Goal: Navigation & Orientation: Understand site structure

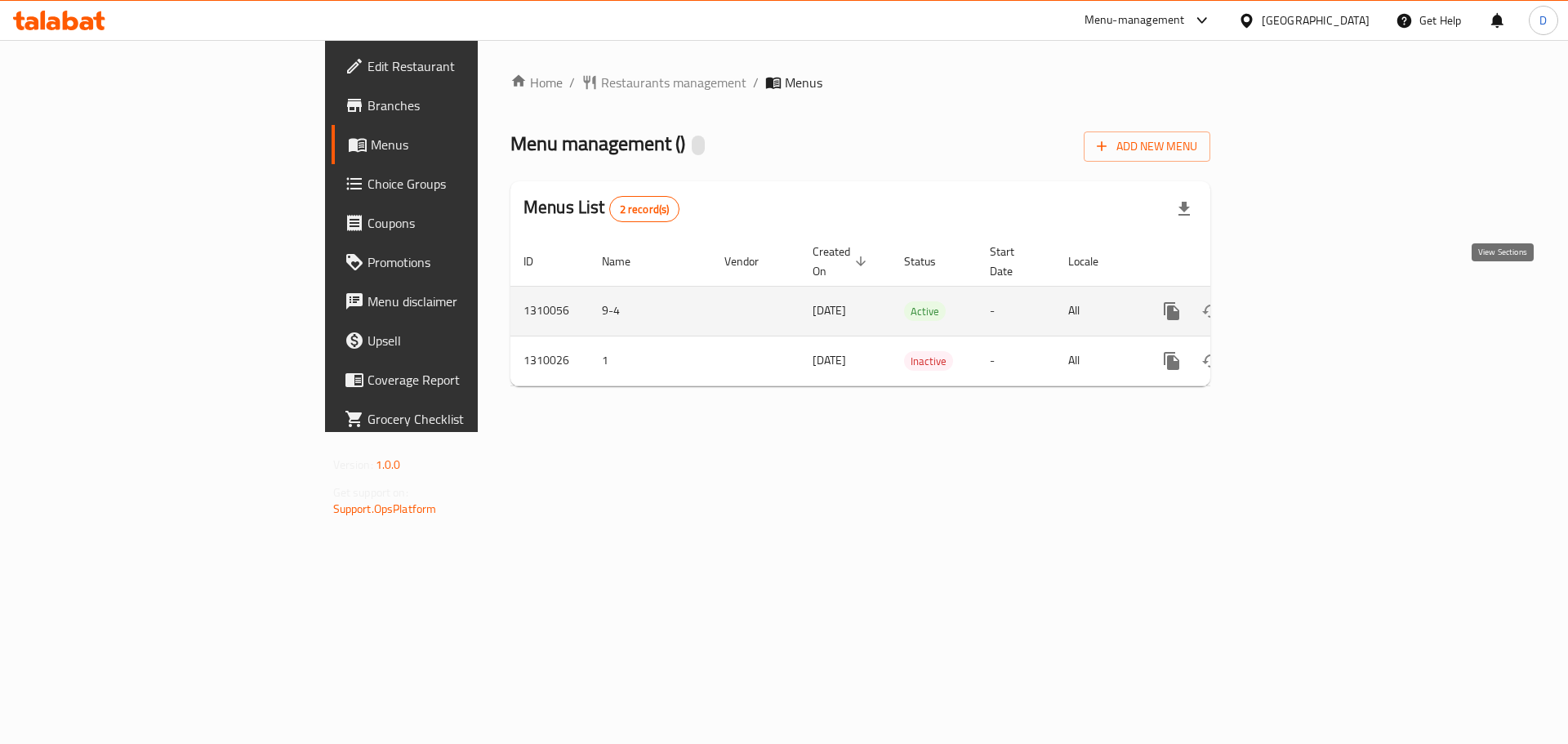
click at [1309, 298] on link "enhanced table" at bounding box center [1290, 311] width 39 height 39
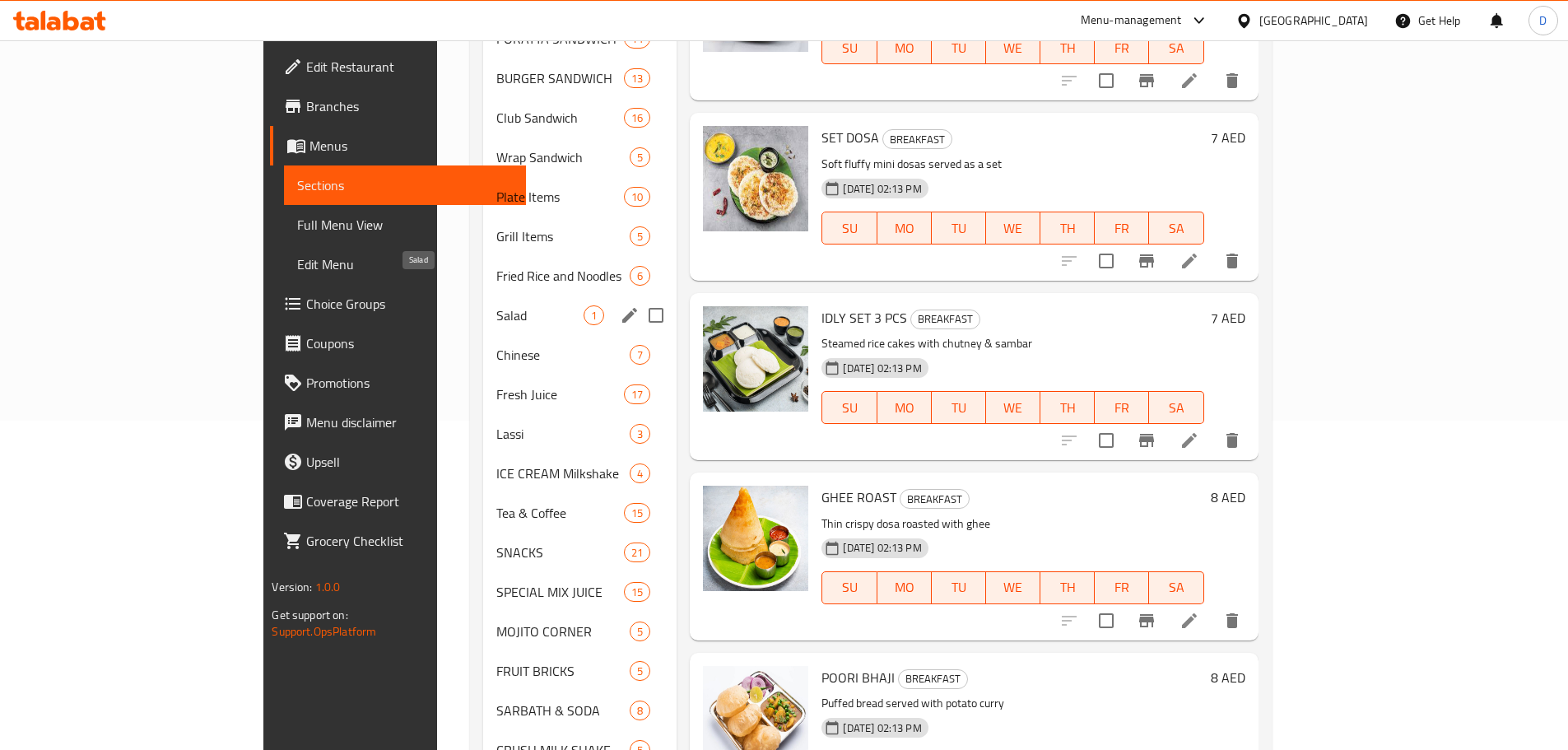
scroll to position [412, 0]
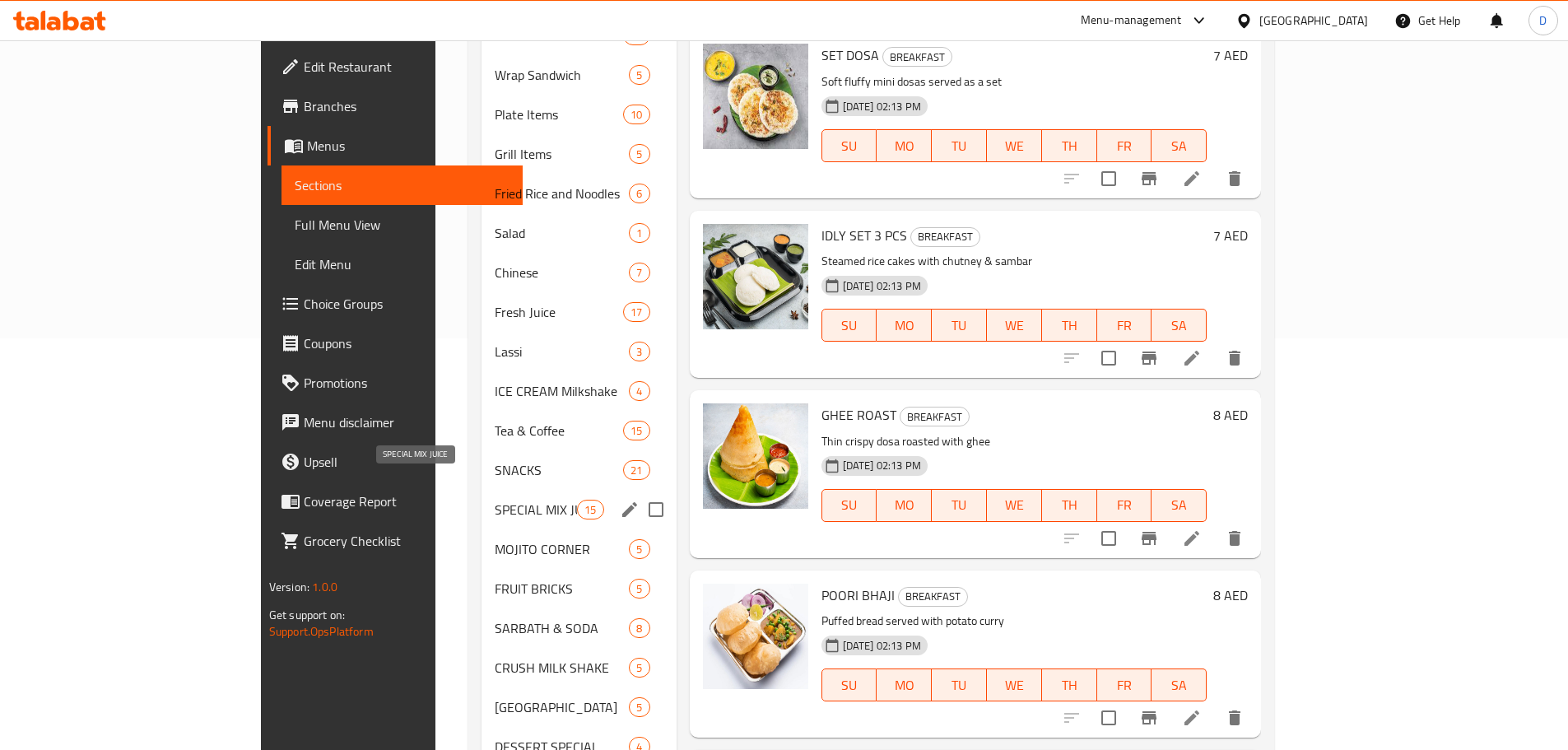
drag, startPoint x: 428, startPoint y: 485, endPoint x: 450, endPoint y: 485, distance: 22.0
click at [495, 500] on span "SPECIAL MIX JUICE" at bounding box center [536, 509] width 83 height 20
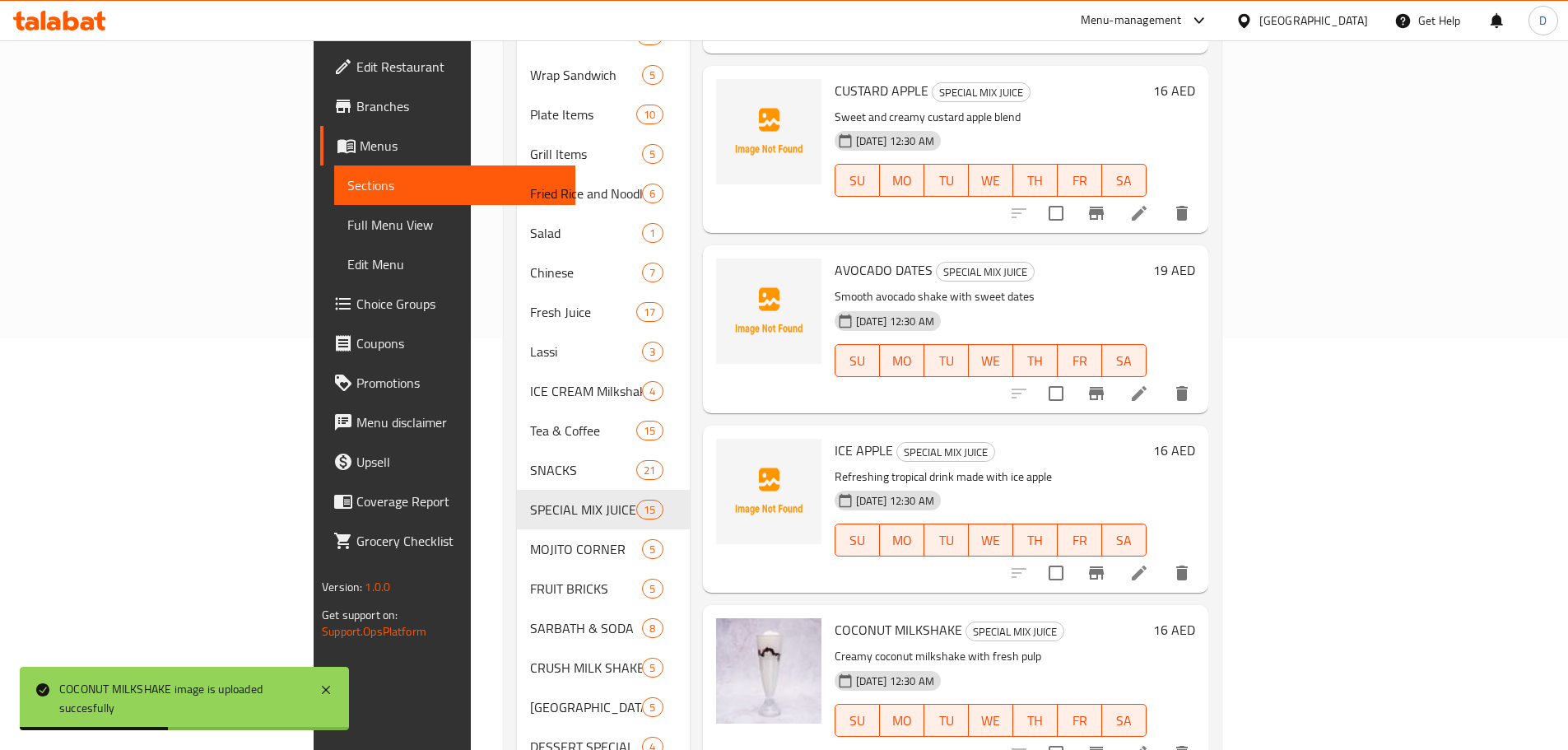
scroll to position [456, 0]
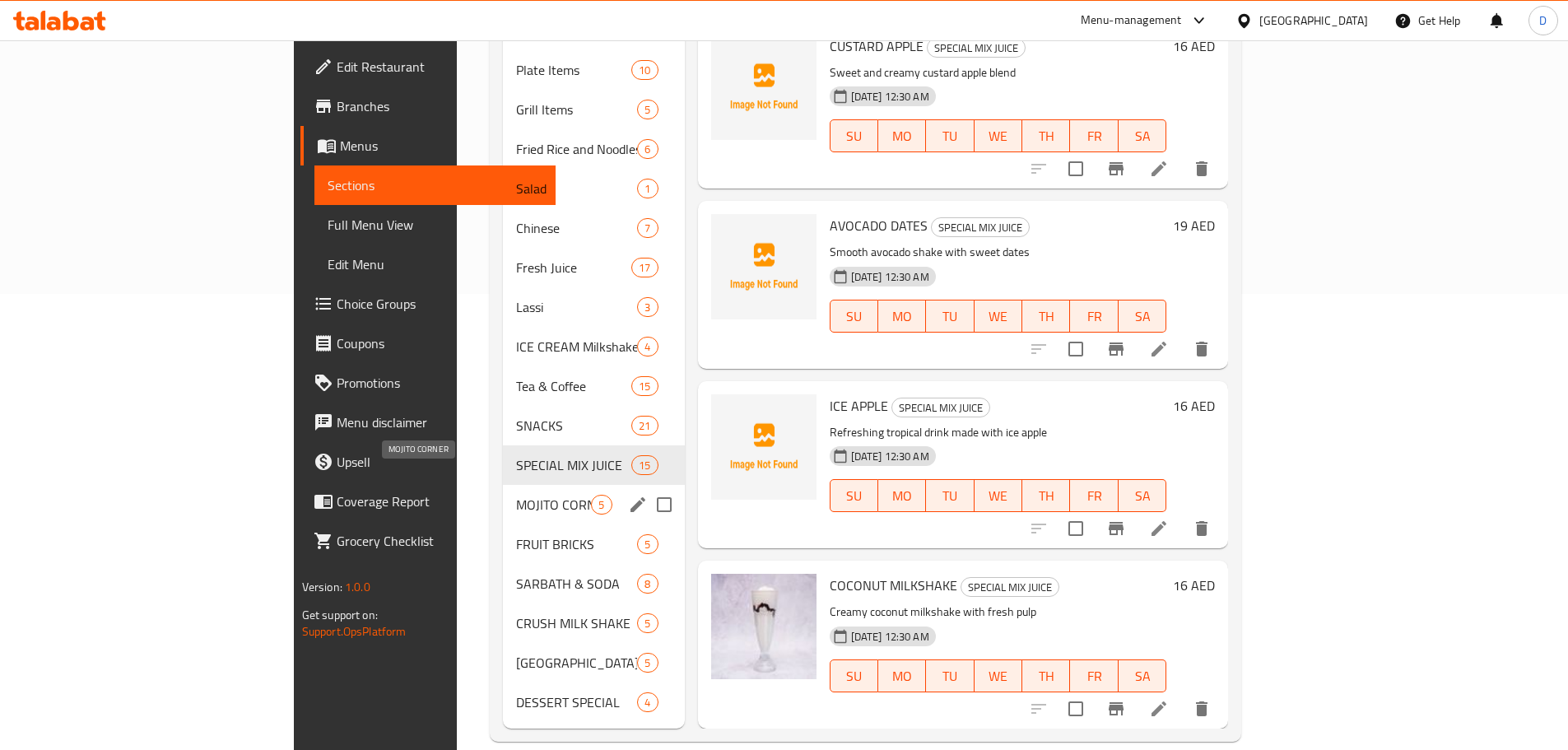
click at [516, 495] on span "MOJITO CORNER" at bounding box center [554, 504] width 75 height 20
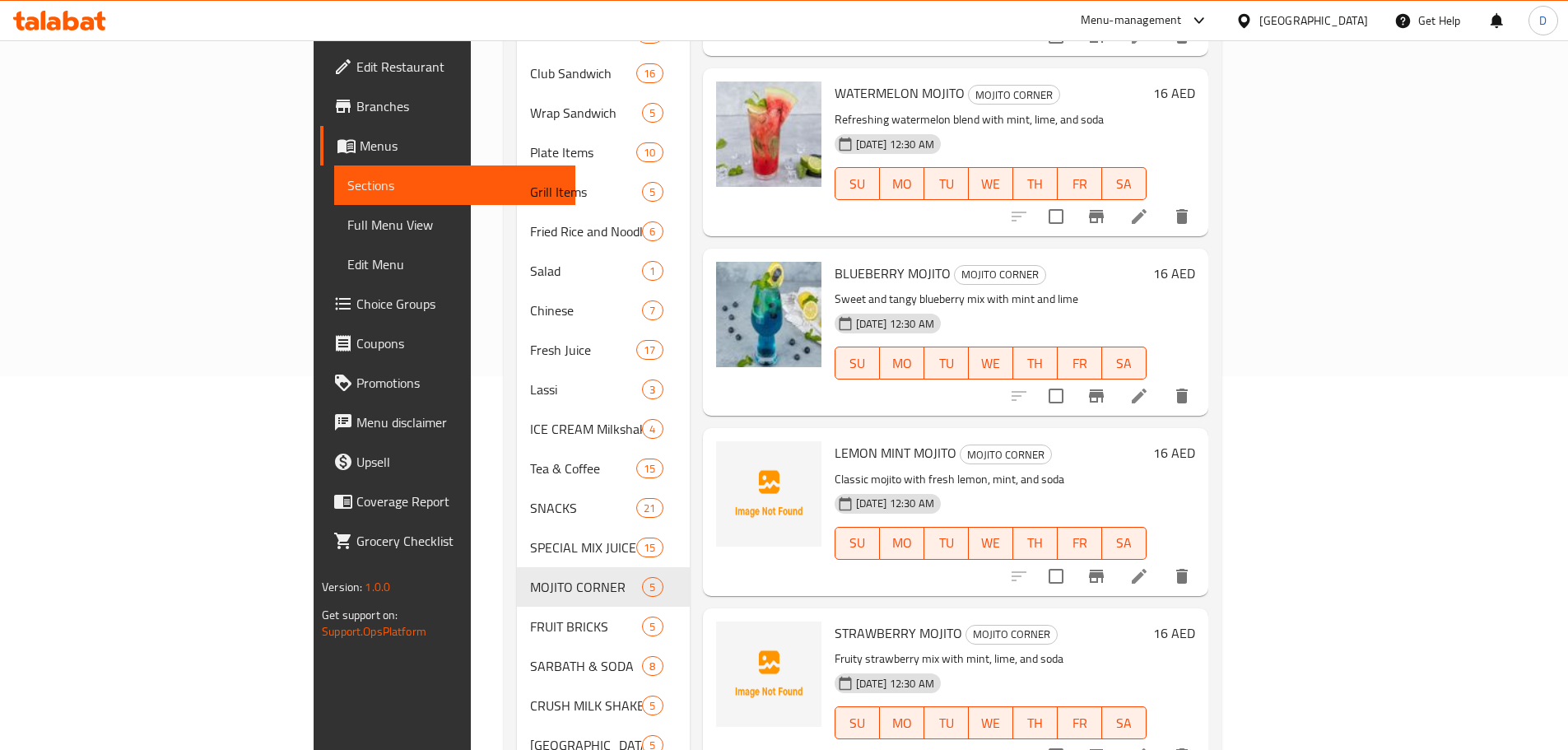
scroll to position [456, 0]
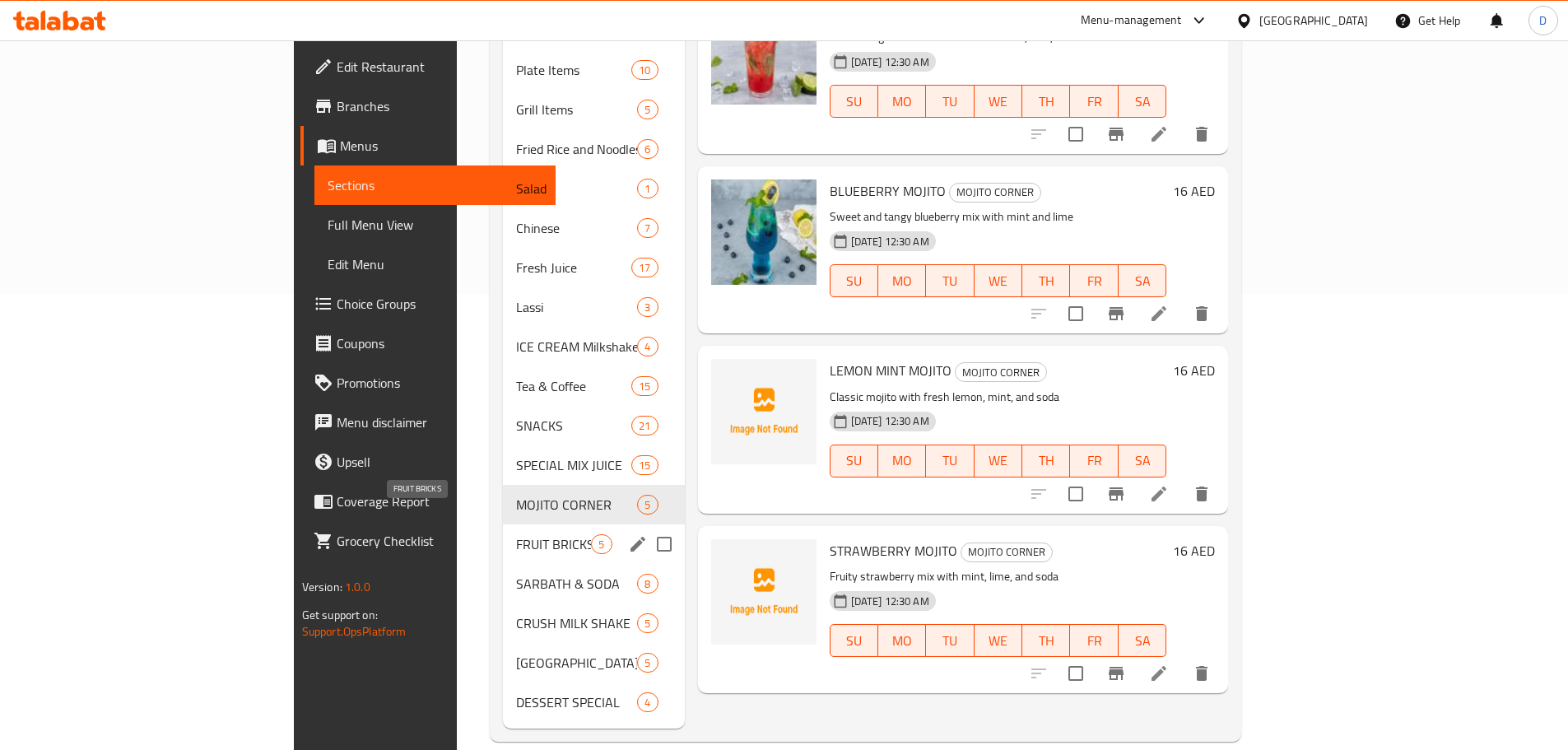
drag, startPoint x: 427, startPoint y: 511, endPoint x: 438, endPoint y: 511, distance: 11.0
click at [516, 535] on span "FRUIT BRICKS" at bounding box center [554, 544] width 75 height 20
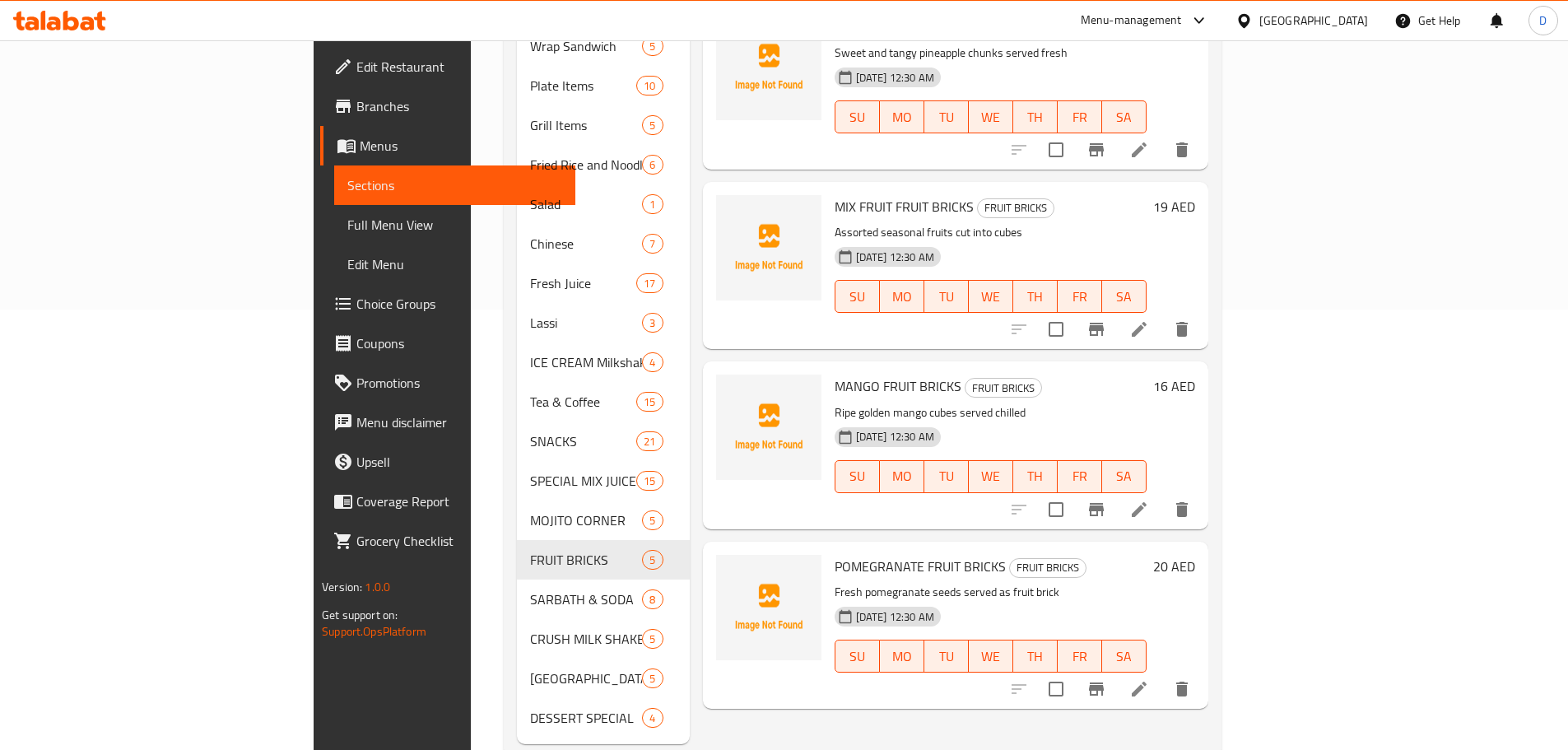
scroll to position [456, 0]
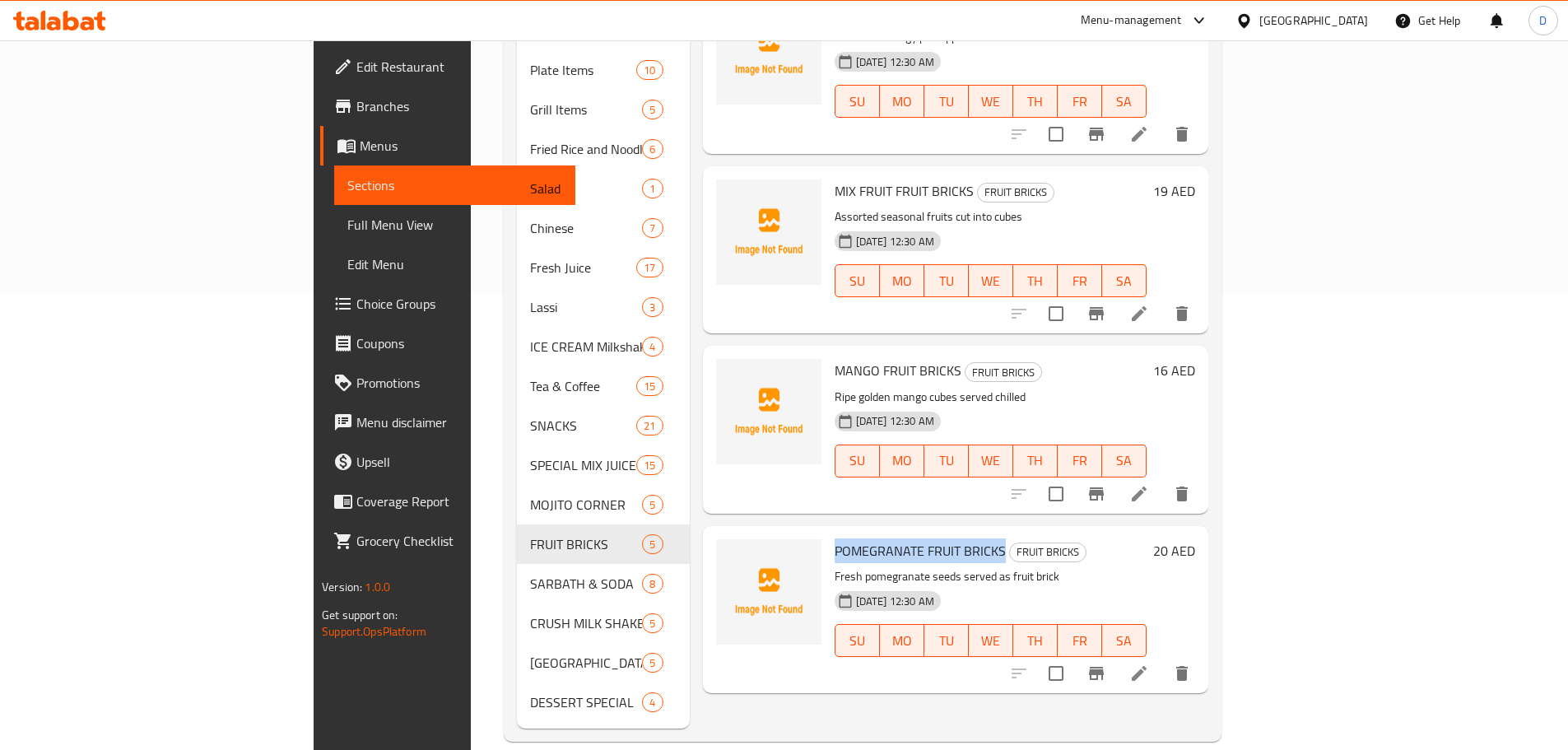
drag, startPoint x: 925, startPoint y: 524, endPoint x: 751, endPoint y: 518, distance: 174.1
click at [828, 533] on div "POMEGRANATE FRUIT BRICKS FRUIT BRICKS Fresh pomegranate seeds served as fruit b…" at bounding box center [990, 610] width 325 height 154
copy span "POMEGRANATE FRUIT BRICKS"
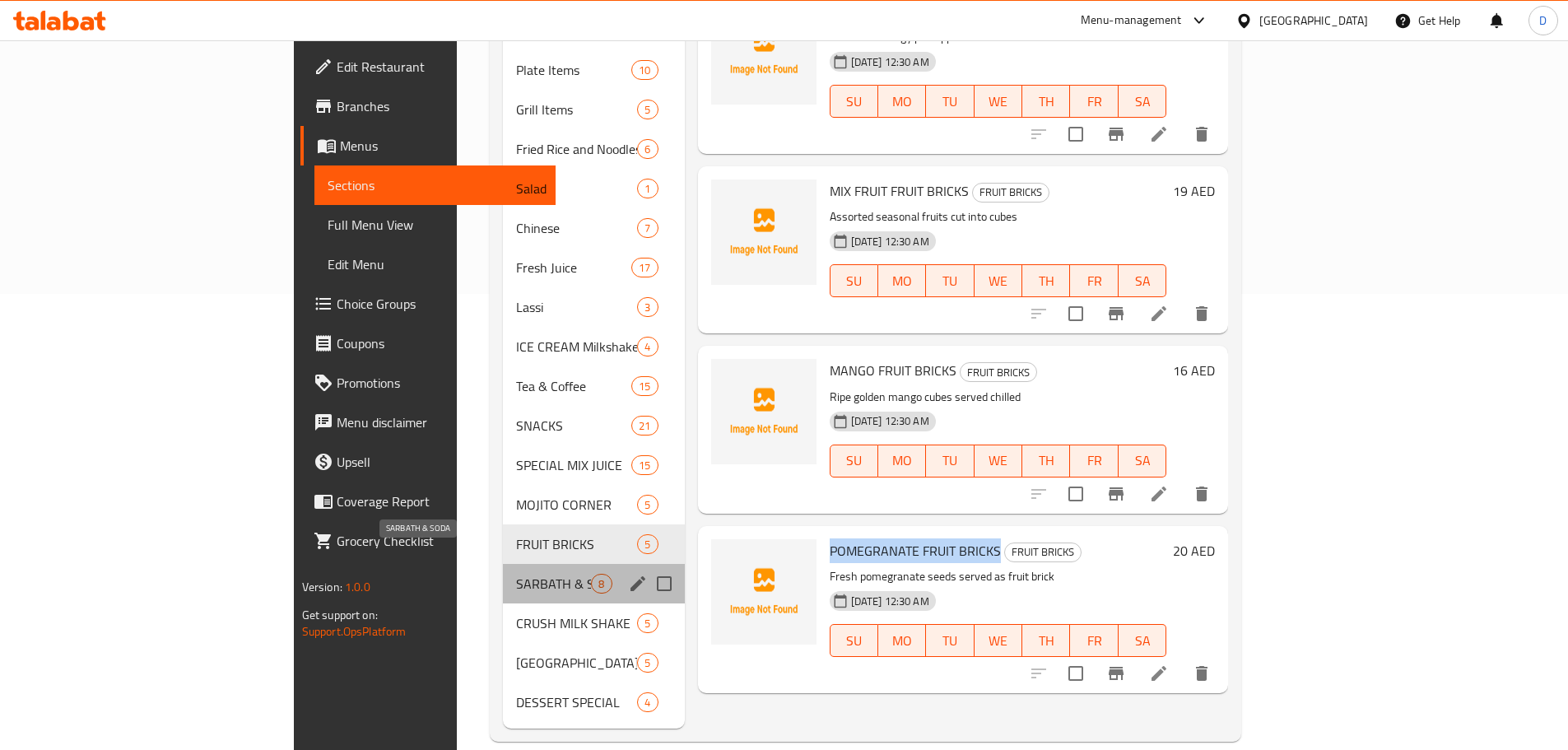
click at [516, 574] on span "SARBATH & SODA" at bounding box center [554, 583] width 75 height 20
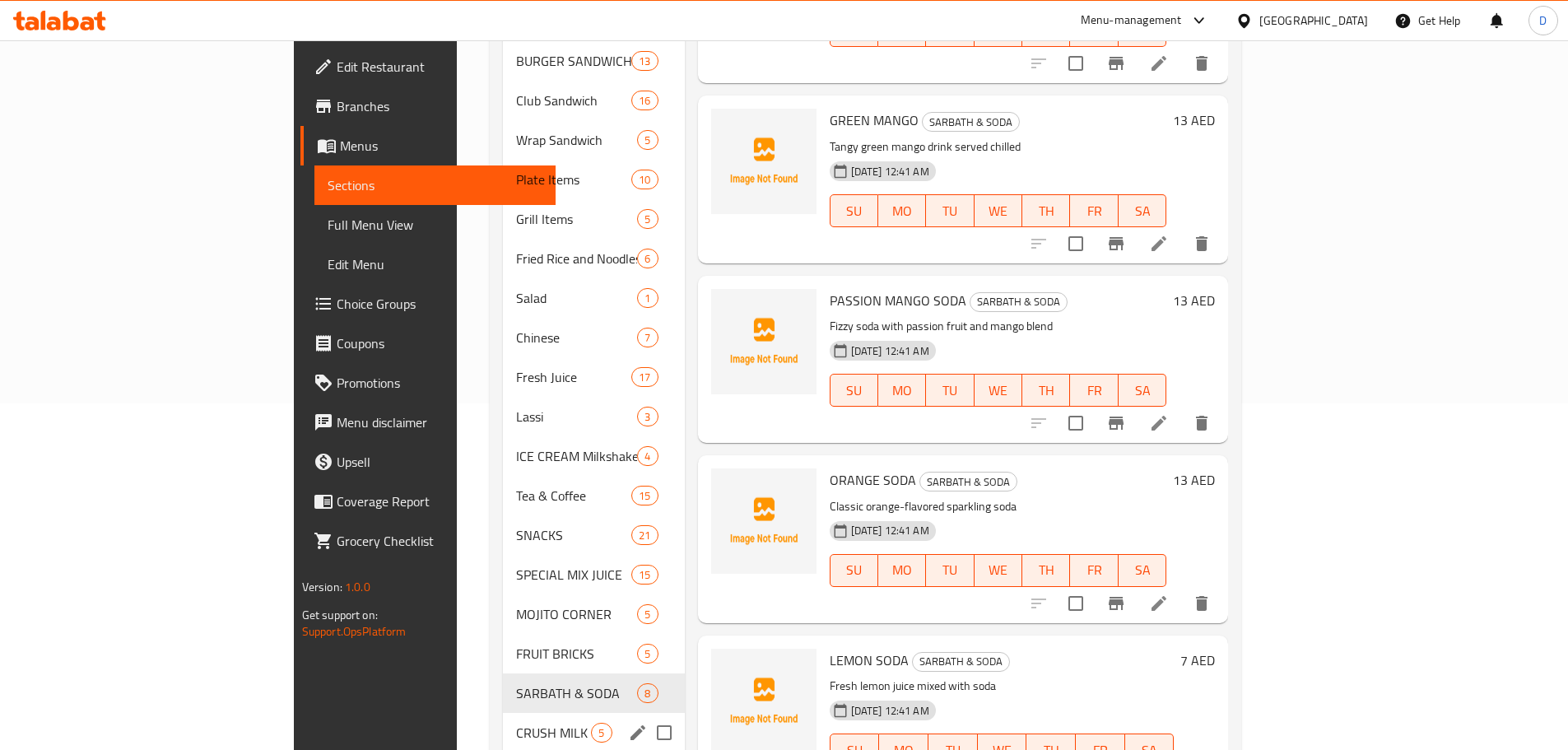
scroll to position [456, 0]
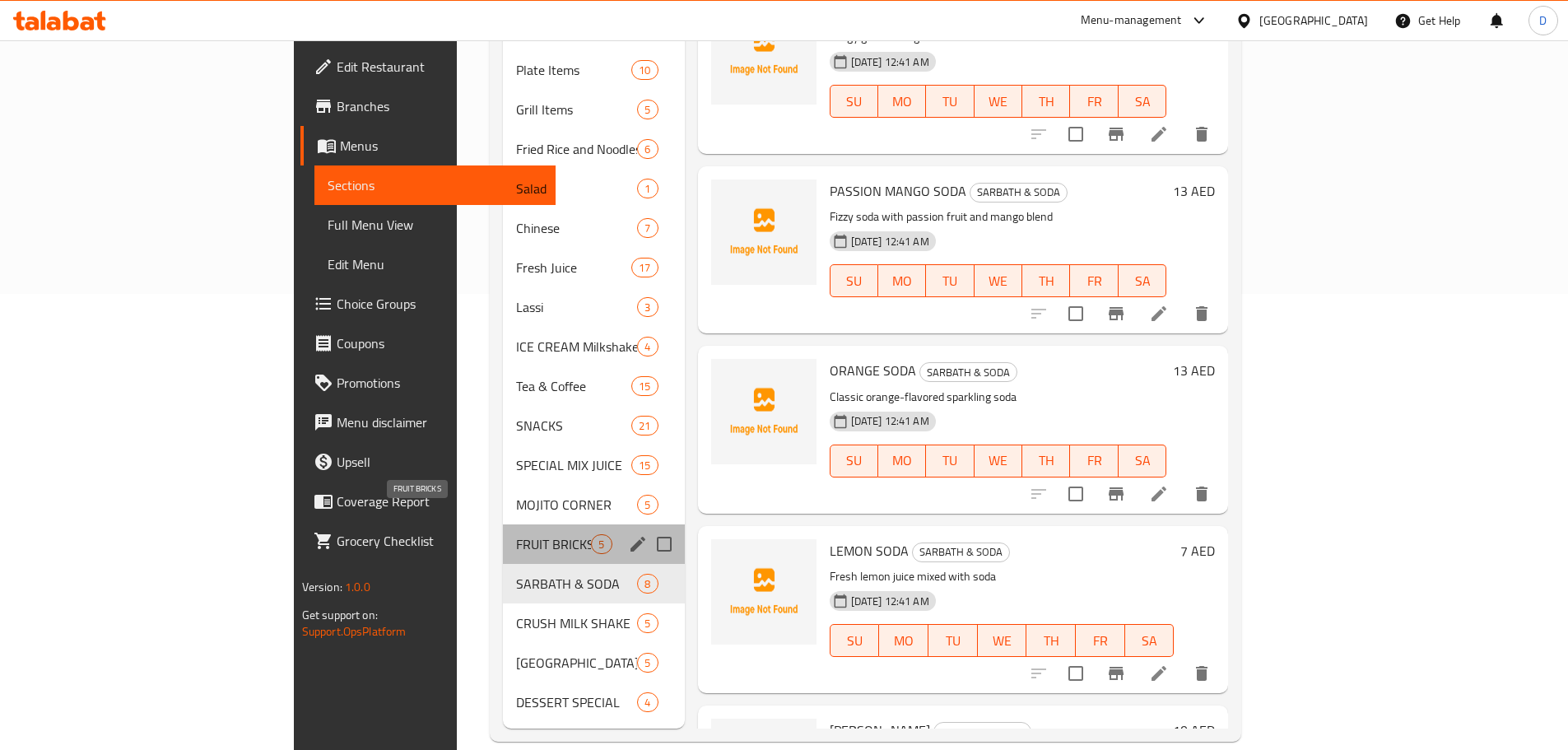
drag, startPoint x: 438, startPoint y: 519, endPoint x: 495, endPoint y: 529, distance: 57.9
click at [516, 535] on span "FRUIT BRICKS" at bounding box center [554, 544] width 75 height 20
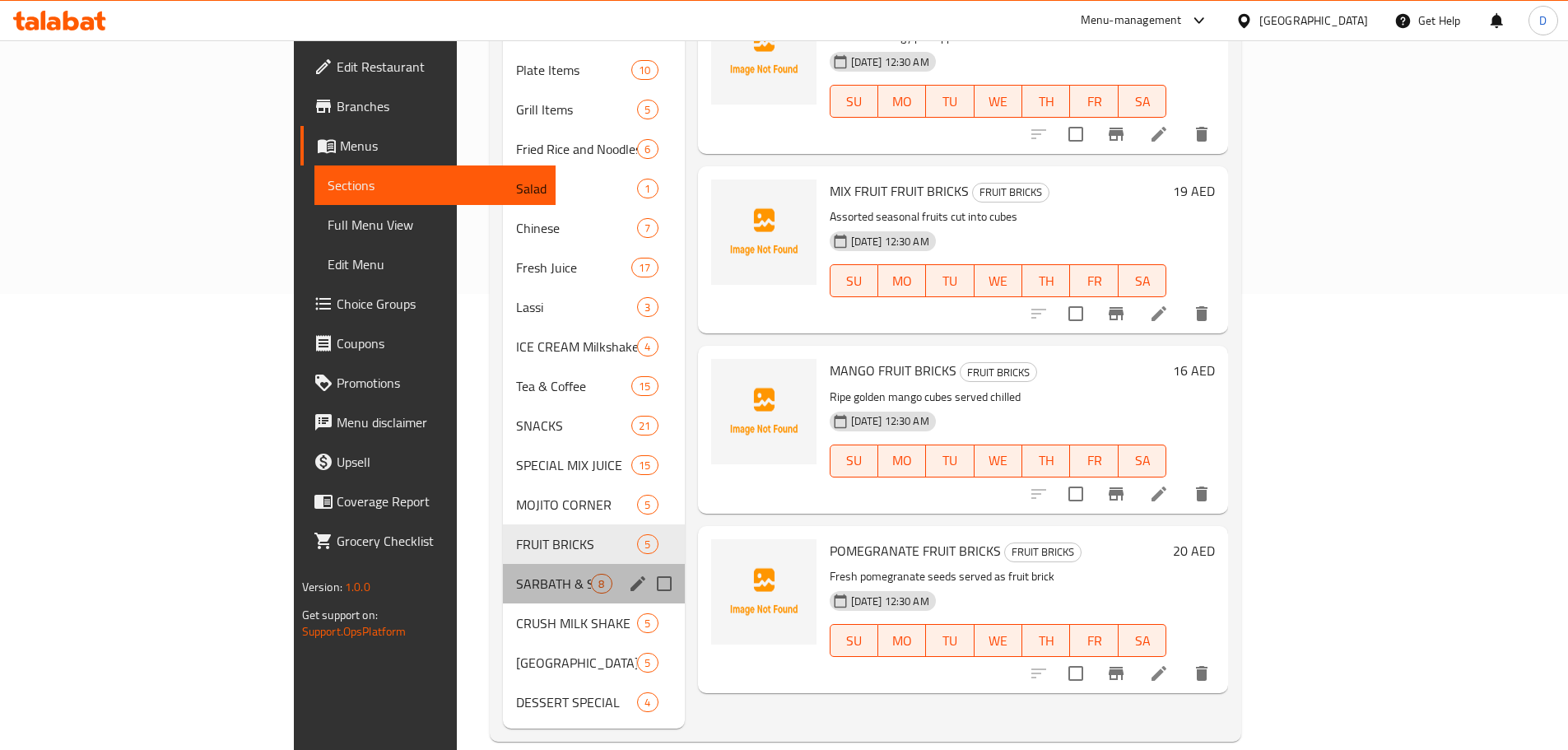
click at [503, 569] on div "SARBATH & SODA 8" at bounding box center [594, 583] width 182 height 40
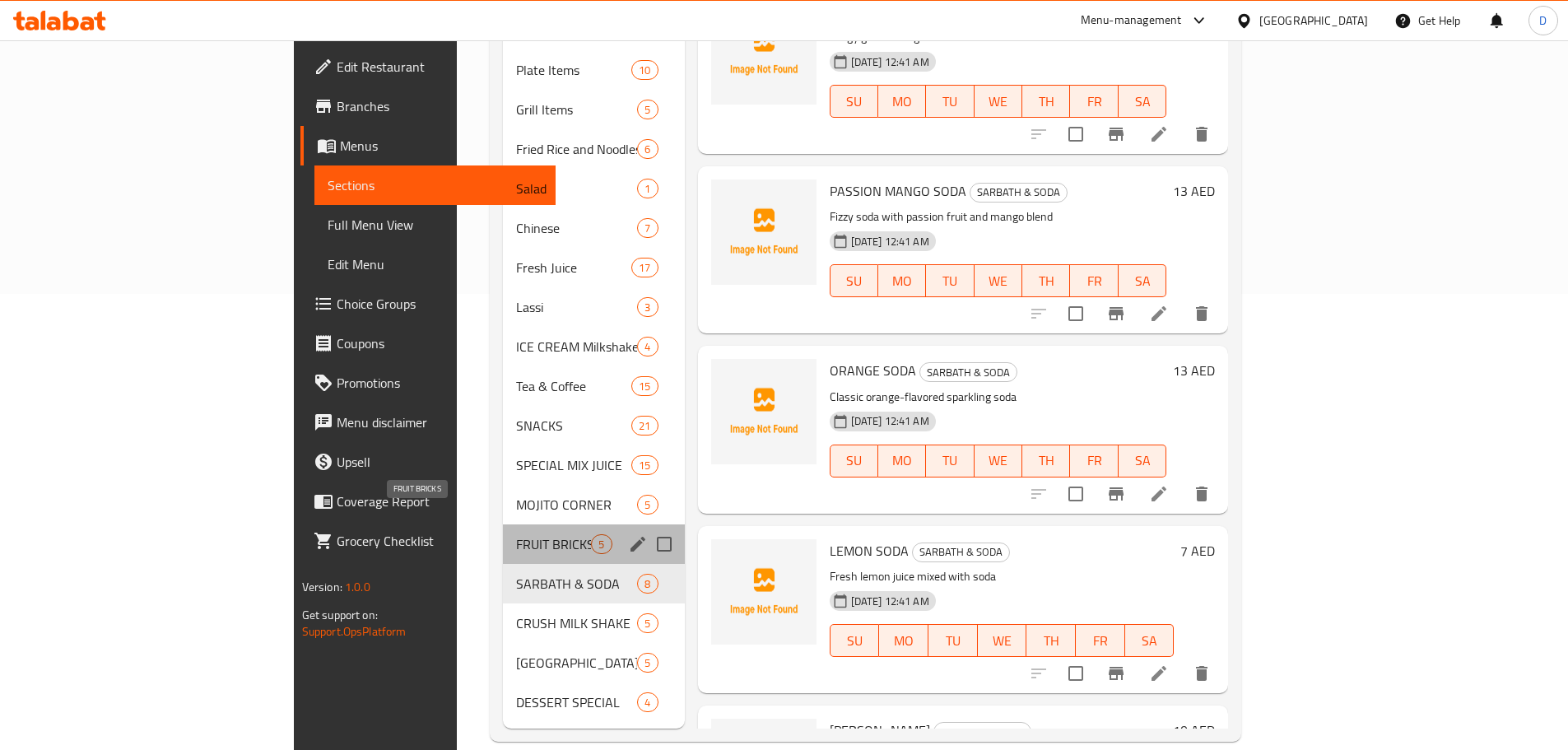
click at [516, 535] on span "FRUIT BRICKS" at bounding box center [554, 544] width 75 height 20
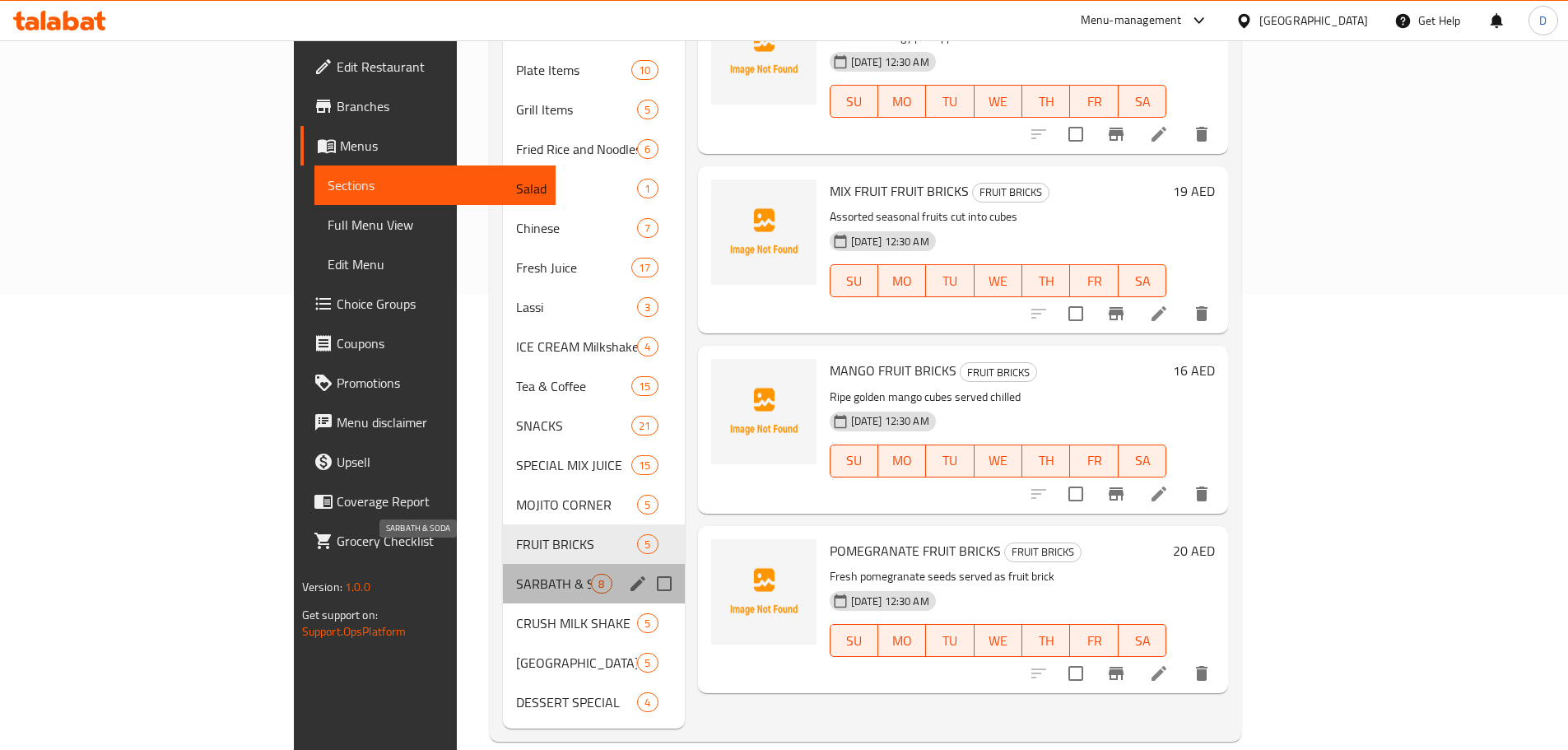
click at [516, 574] on span "SARBATH & SODA" at bounding box center [554, 583] width 75 height 20
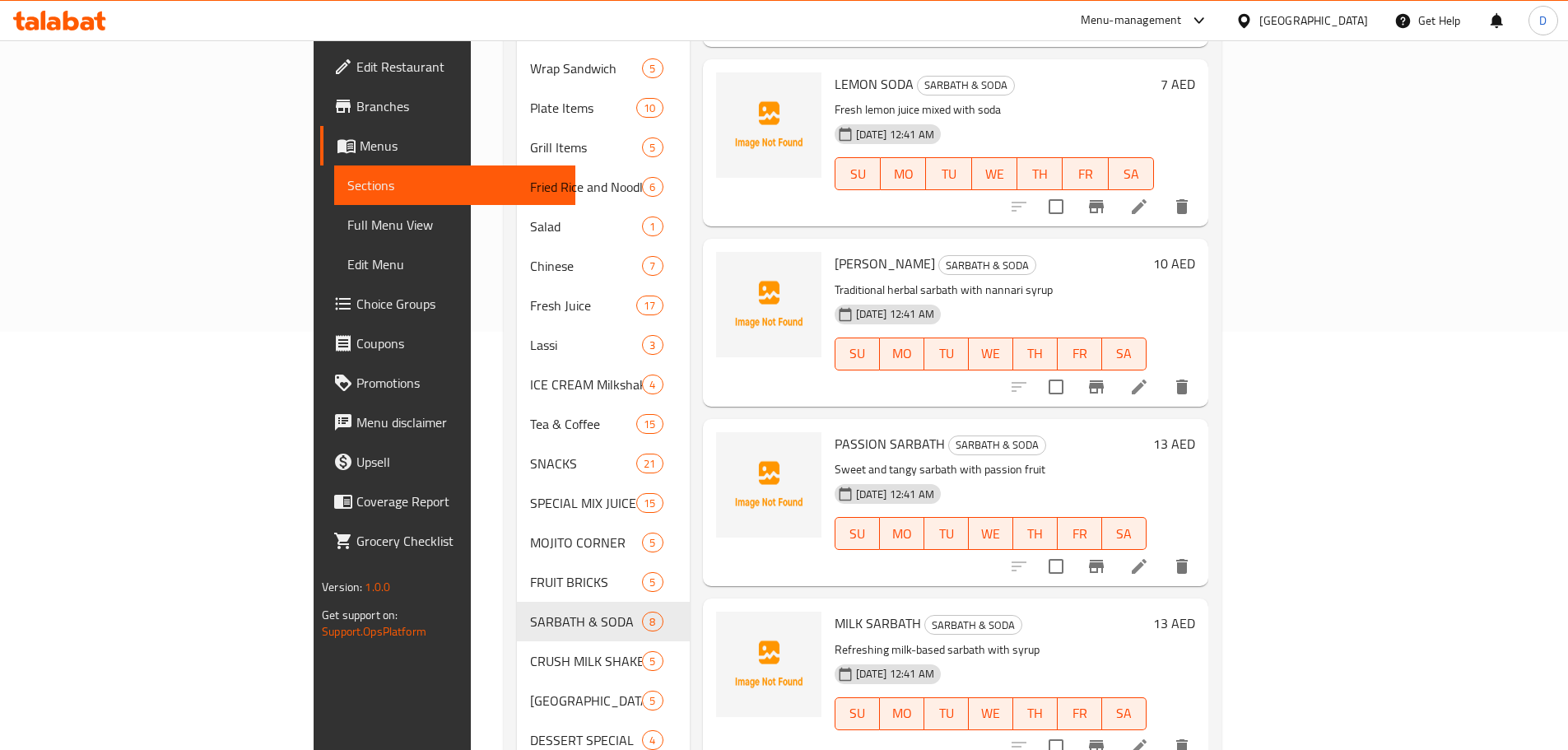
scroll to position [456, 0]
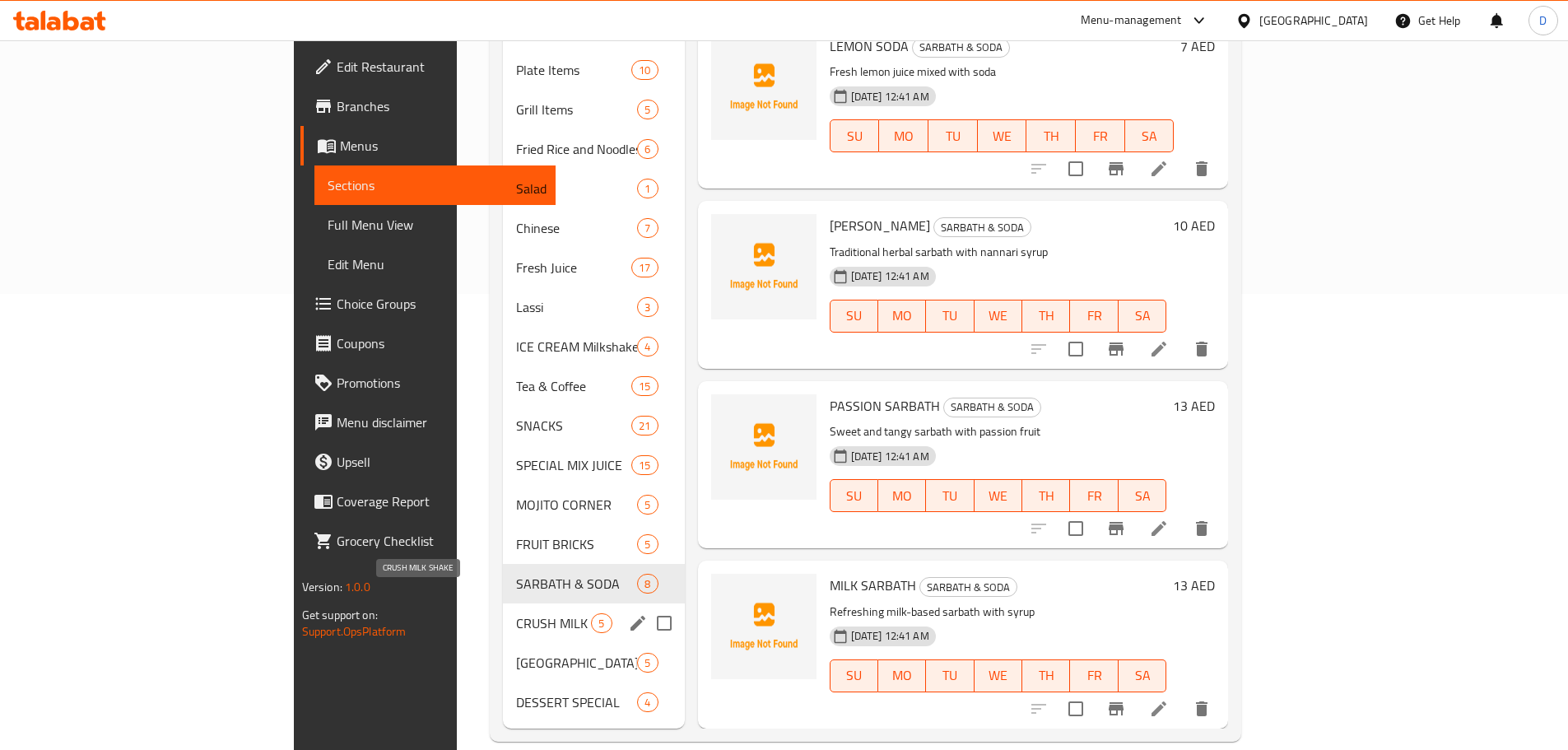
click at [516, 614] on span "CRUSH MILK SHAKE" at bounding box center [554, 623] width 75 height 20
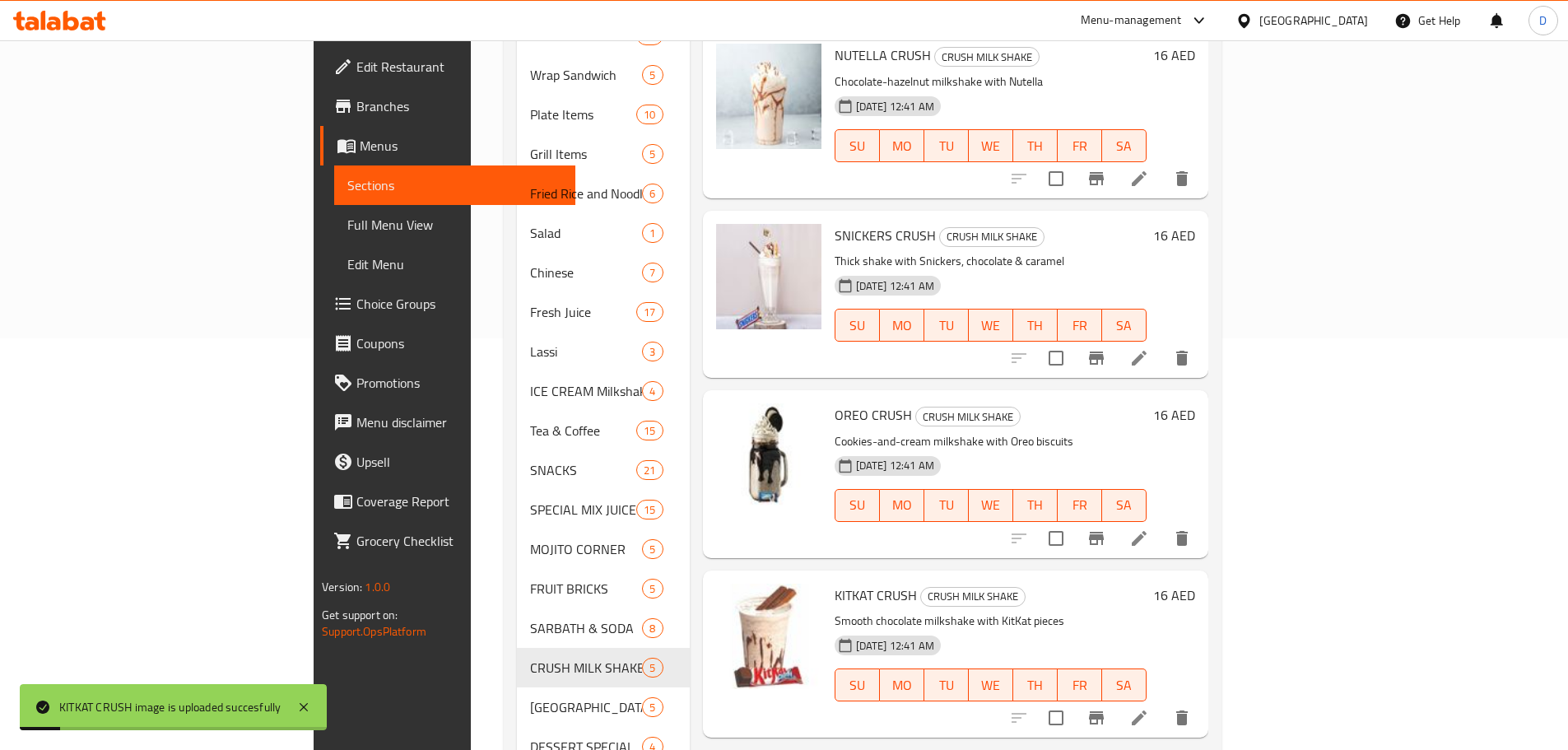
scroll to position [456, 0]
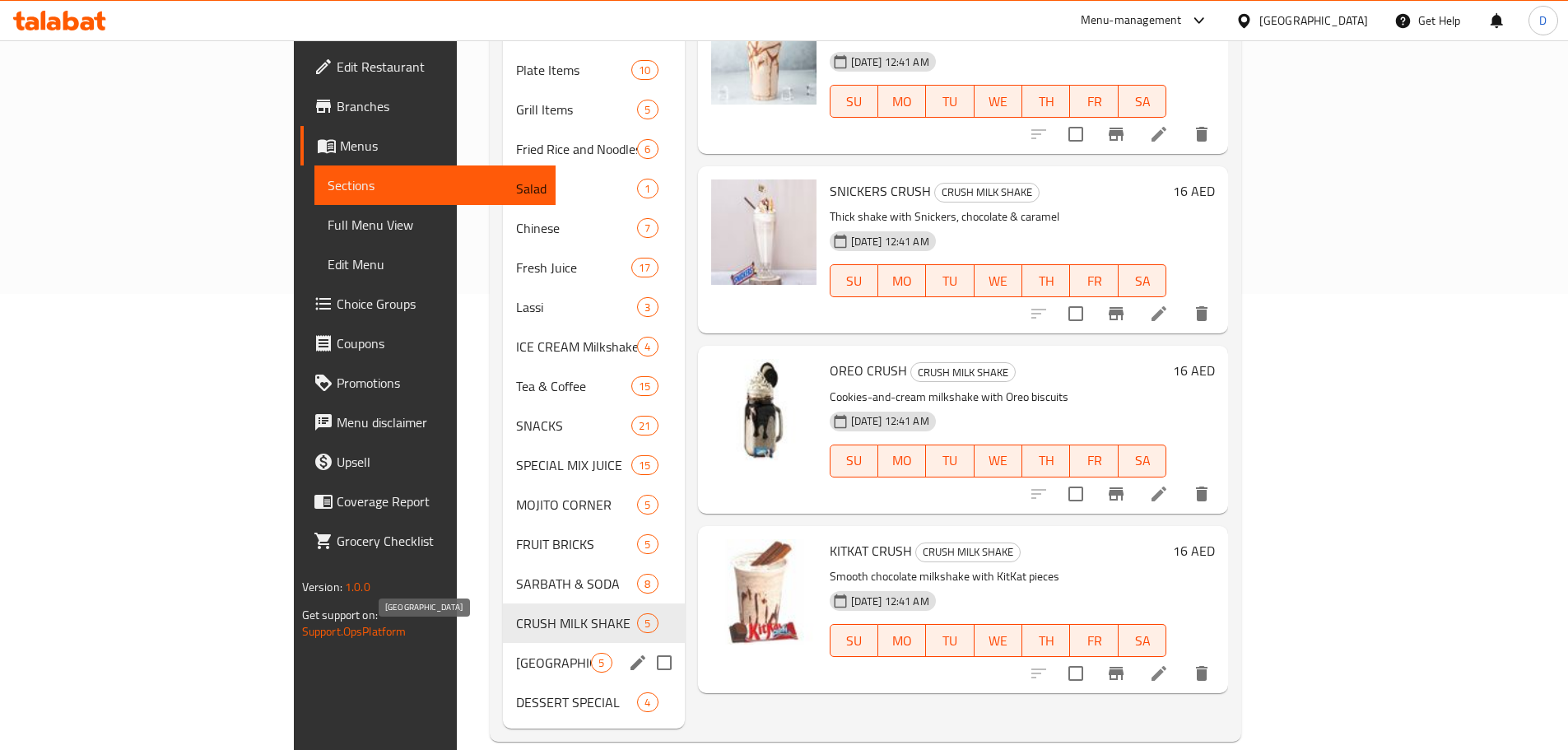
click at [516, 653] on span "[GEOGRAPHIC_DATA]" at bounding box center [554, 662] width 75 height 20
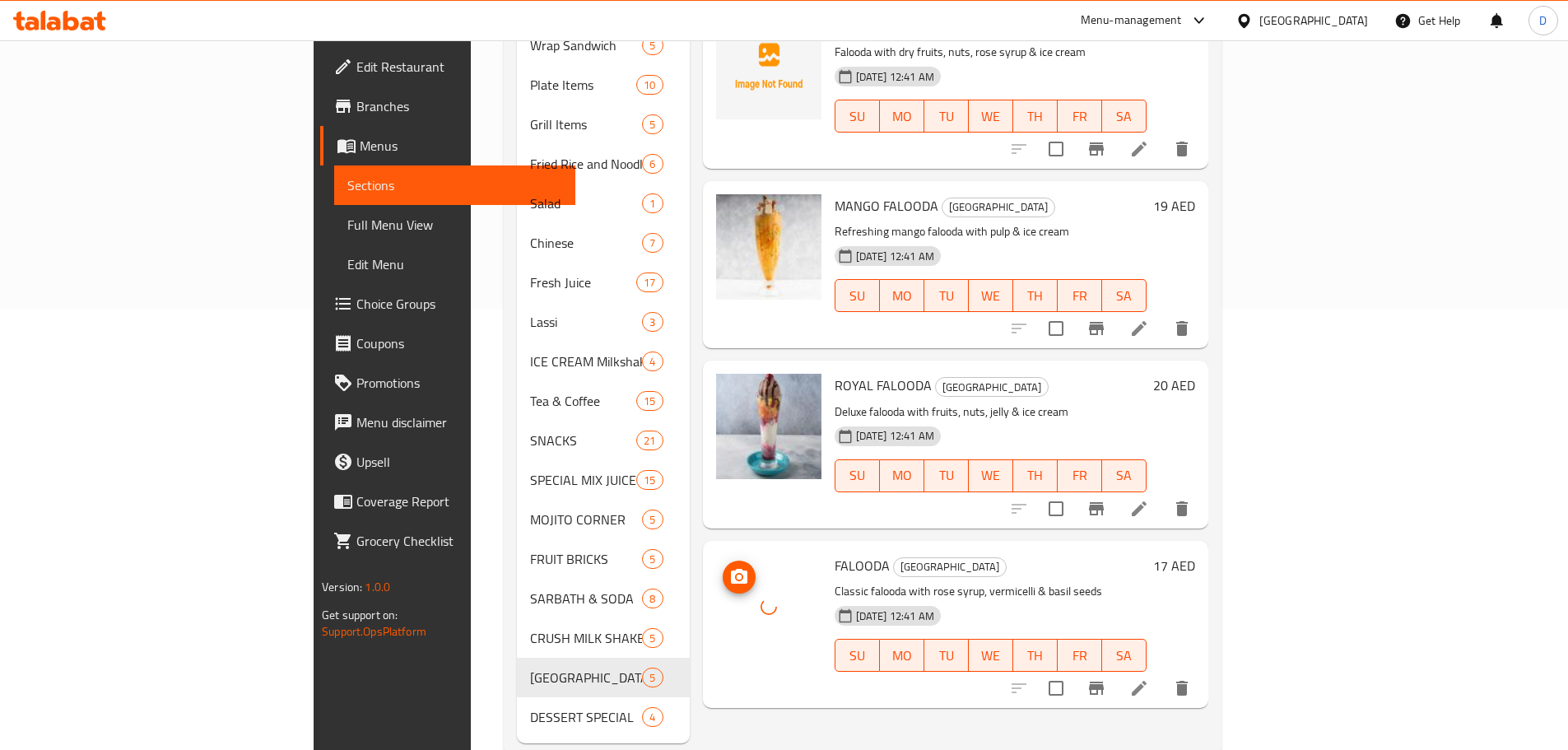
scroll to position [456, 0]
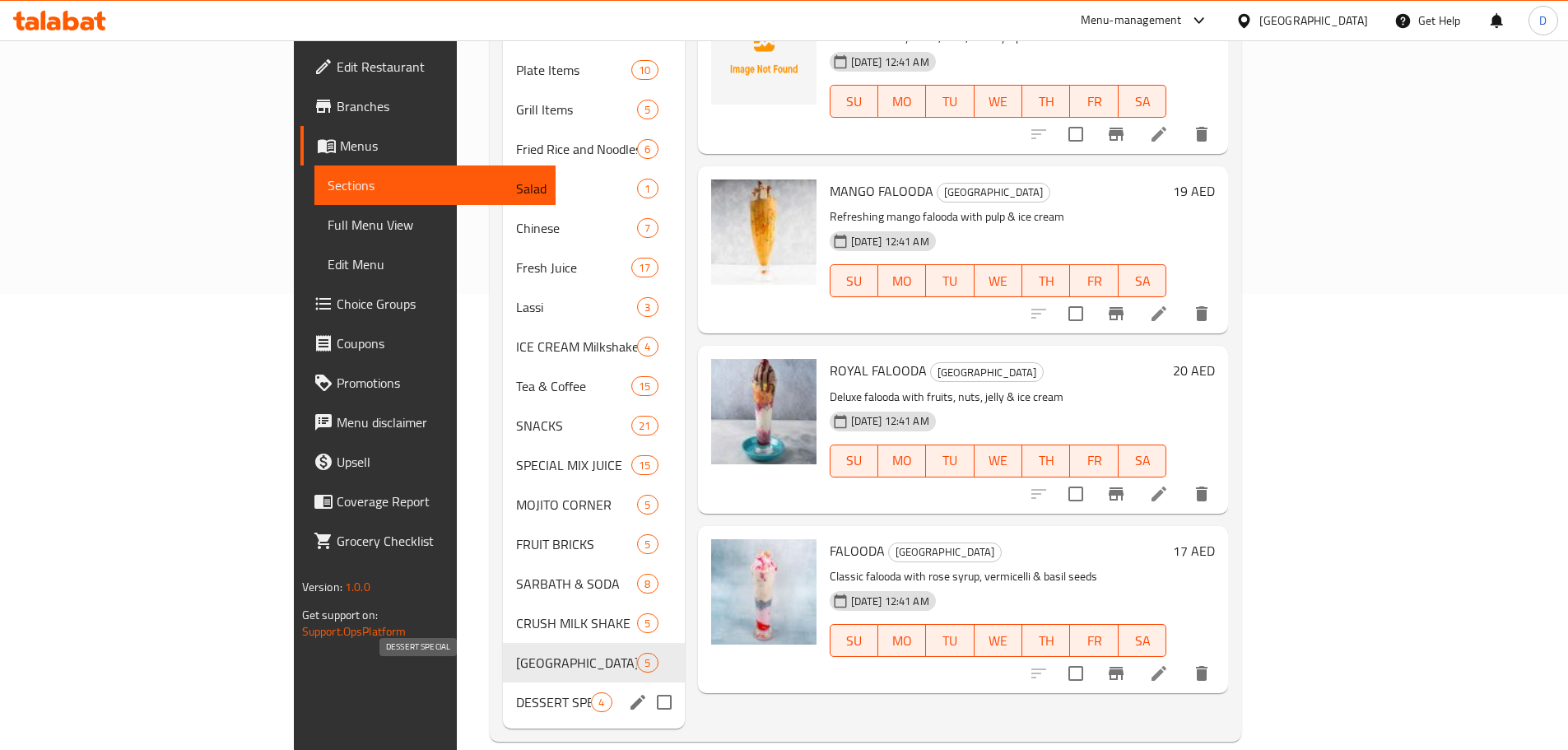
drag, startPoint x: 420, startPoint y: 686, endPoint x: 404, endPoint y: 682, distance: 16.5
click at [516, 693] on span "DESSERT SPECIAL" at bounding box center [554, 702] width 75 height 20
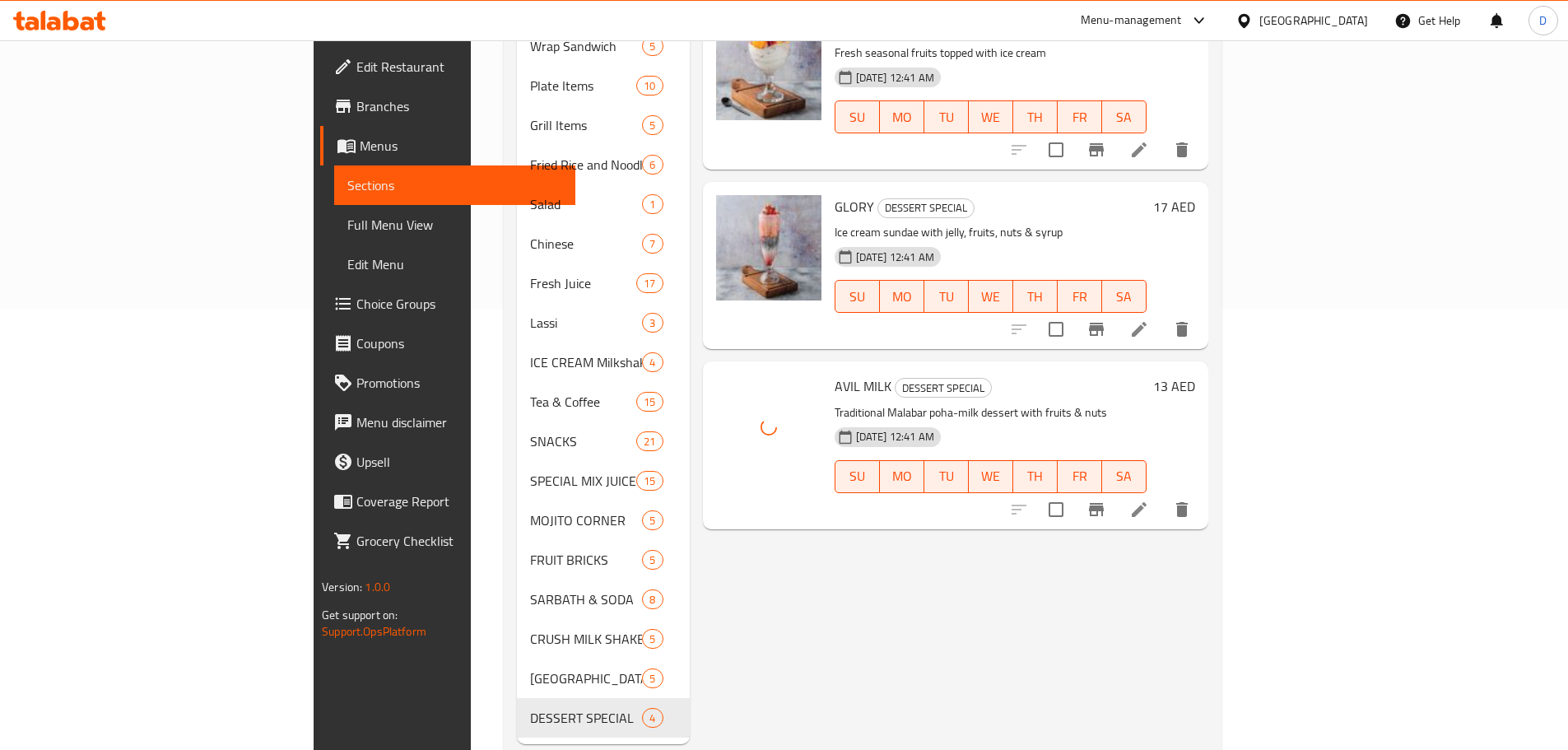
scroll to position [456, 0]
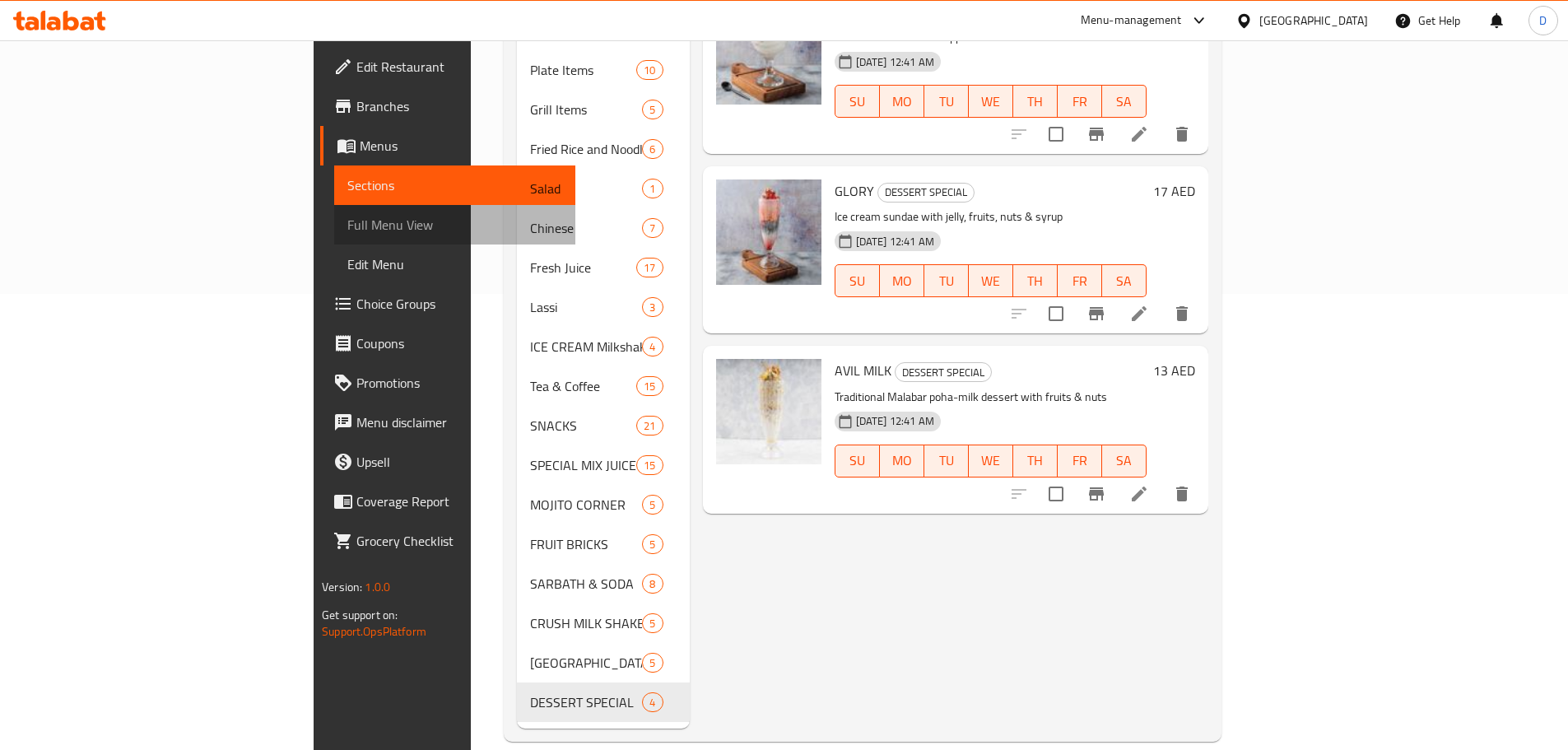
click at [347, 224] on span "Full Menu View" at bounding box center [454, 224] width 214 height 20
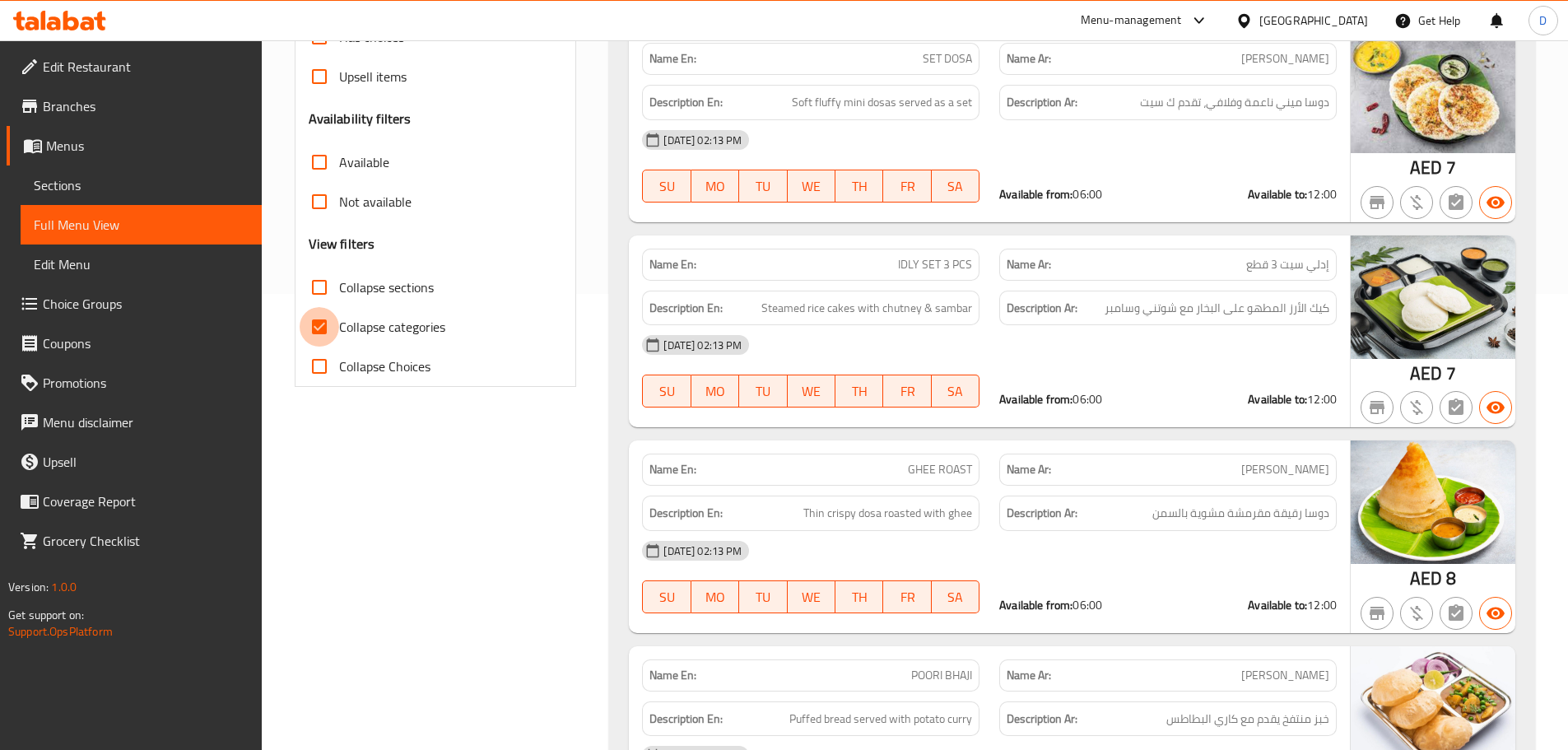
click at [325, 332] on input "Collapse categories" at bounding box center [320, 327] width 40 height 40
checkbox input "false"
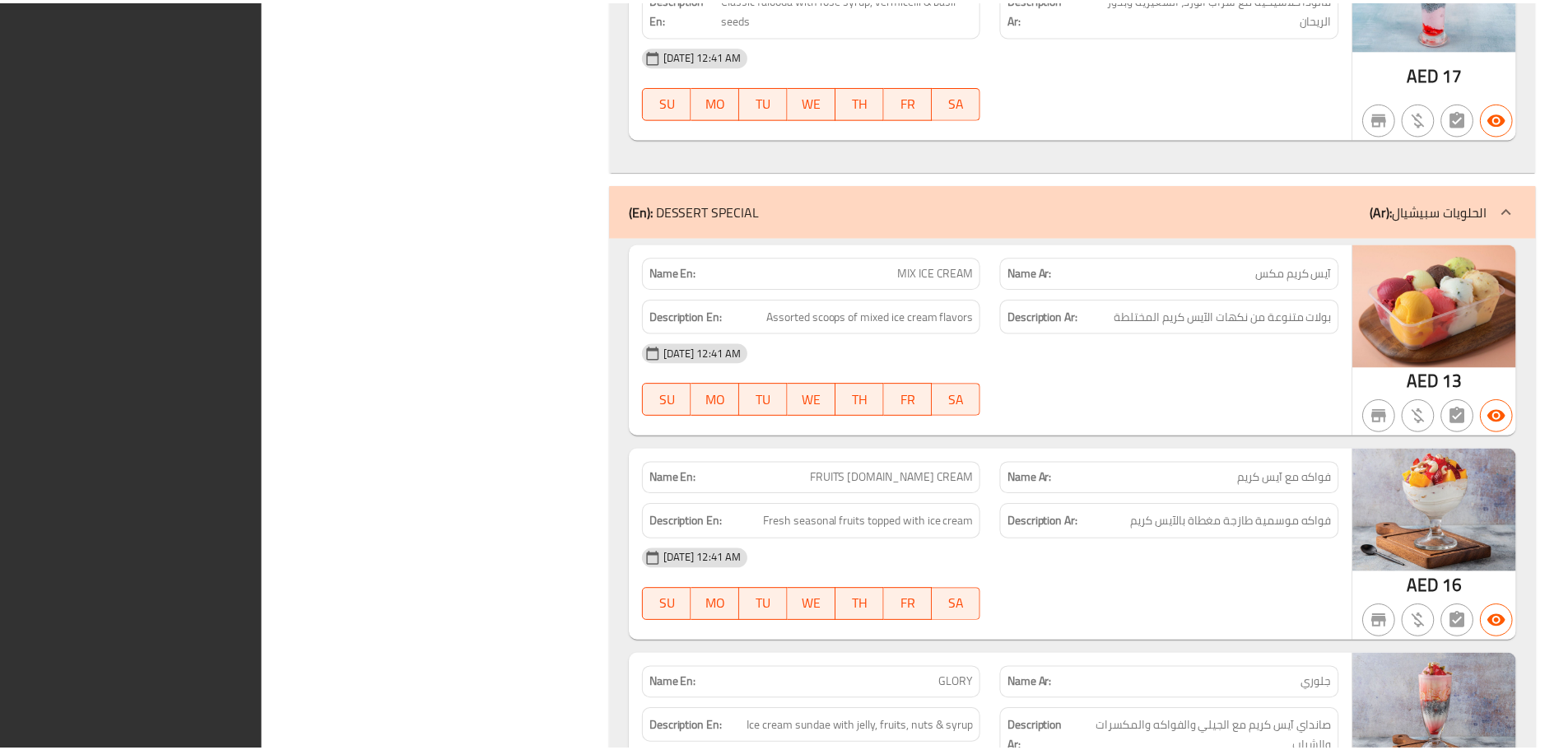
scroll to position [59163, 0]
